Goal: Information Seeking & Learning: Learn about a topic

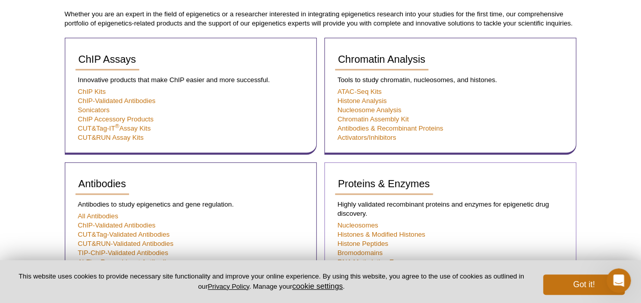
scroll to position [175, 0]
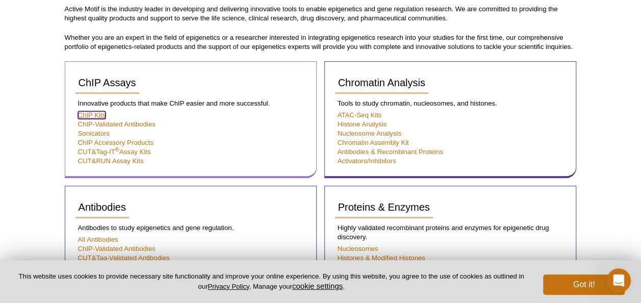
click at [98, 114] on link "ChIP Kits" at bounding box center [92, 115] width 28 height 8
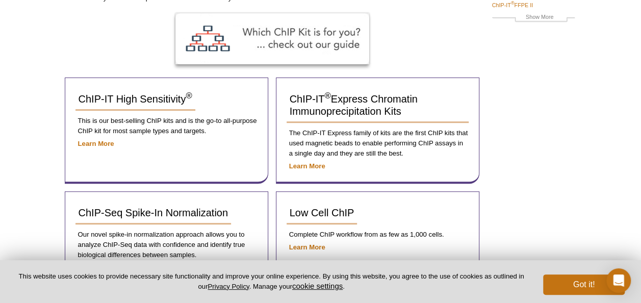
scroll to position [255, 0]
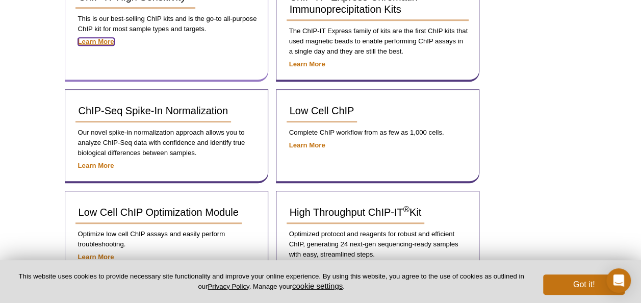
click at [97, 45] on strong "Learn More" at bounding box center [96, 42] width 36 height 8
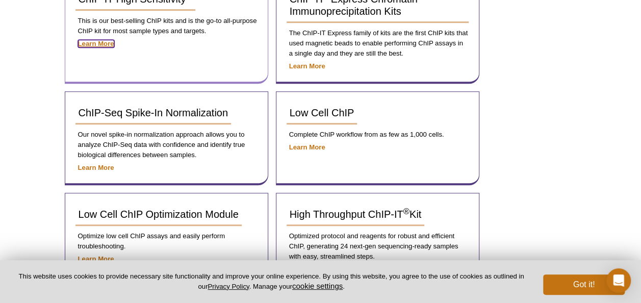
scroll to position [240, 0]
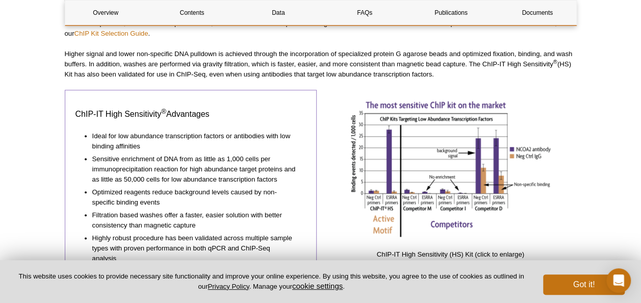
scroll to position [495, 0]
